Goal: Transaction & Acquisition: Purchase product/service

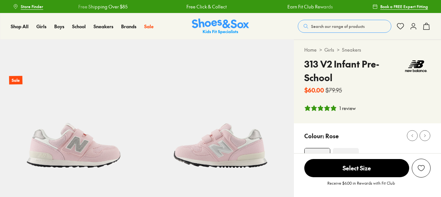
select select "*"
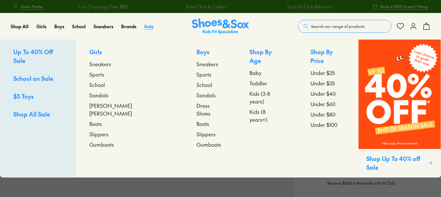
click at [149, 25] on span "Sale" at bounding box center [148, 26] width 9 height 6
click at [33, 110] on span "Shop All Sale" at bounding box center [31, 114] width 37 height 8
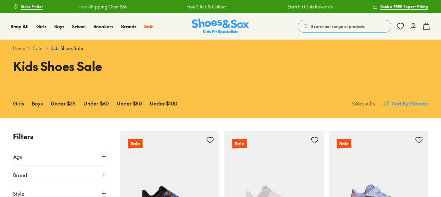
click at [418, 103] on span ": Newest" at bounding box center [418, 103] width 19 height 8
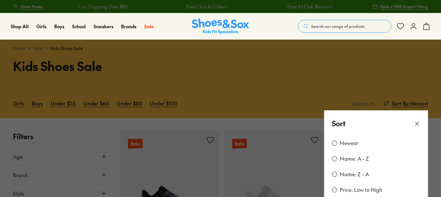
scroll to position [87, 0]
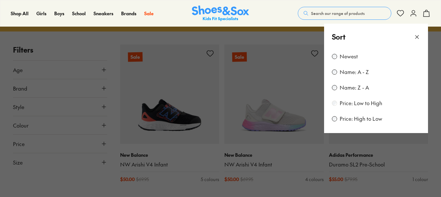
scroll to position [86, 0]
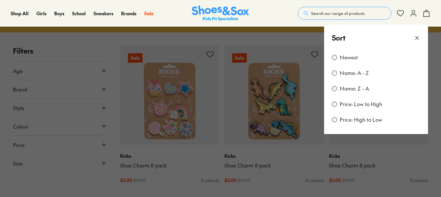
click at [418, 38] on icon at bounding box center [417, 38] width 6 height 6
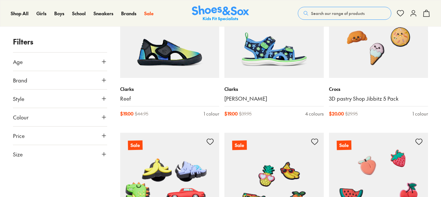
scroll to position [1386, 0]
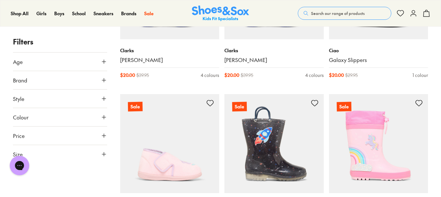
scroll to position [1819, 0]
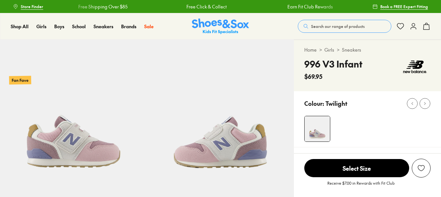
select select "*"
